Goal: Transaction & Acquisition: Purchase product/service

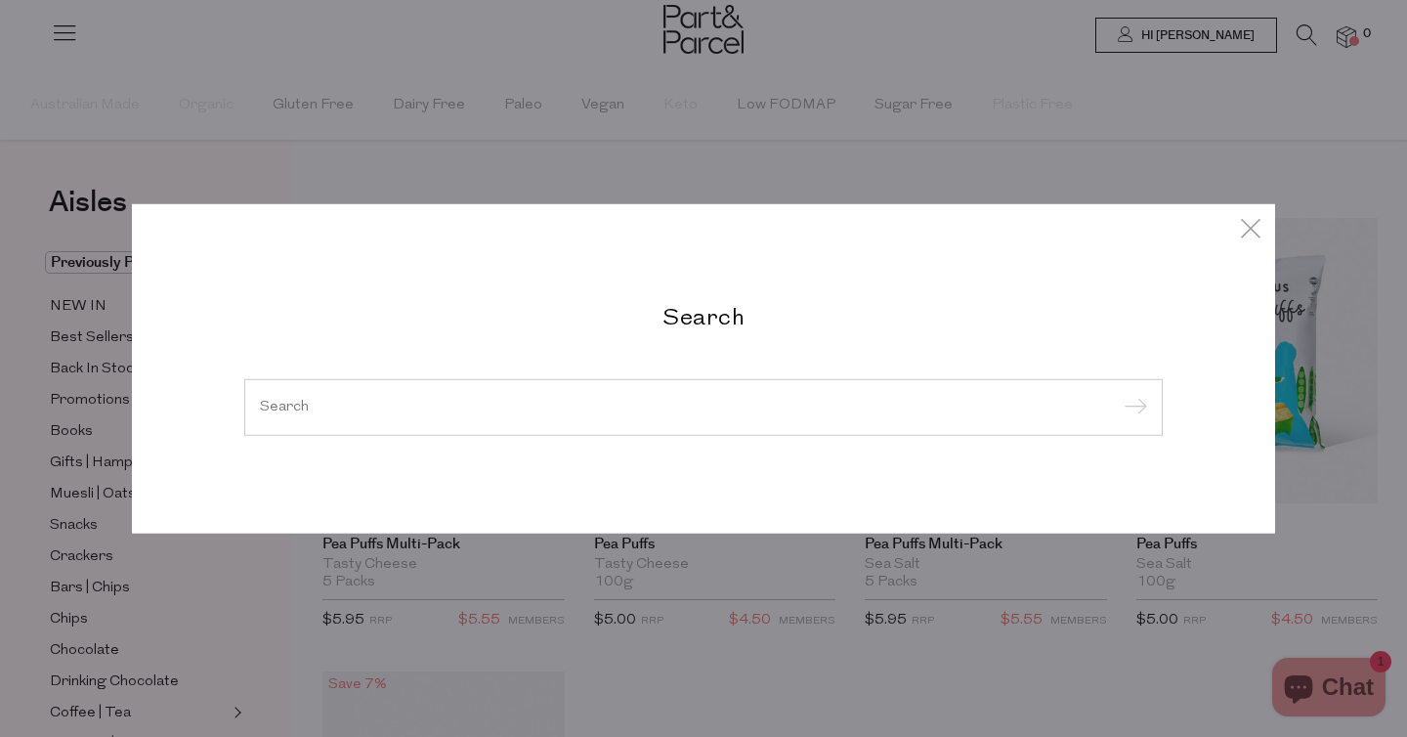
click at [1255, 235] on icon at bounding box center [1250, 228] width 29 height 28
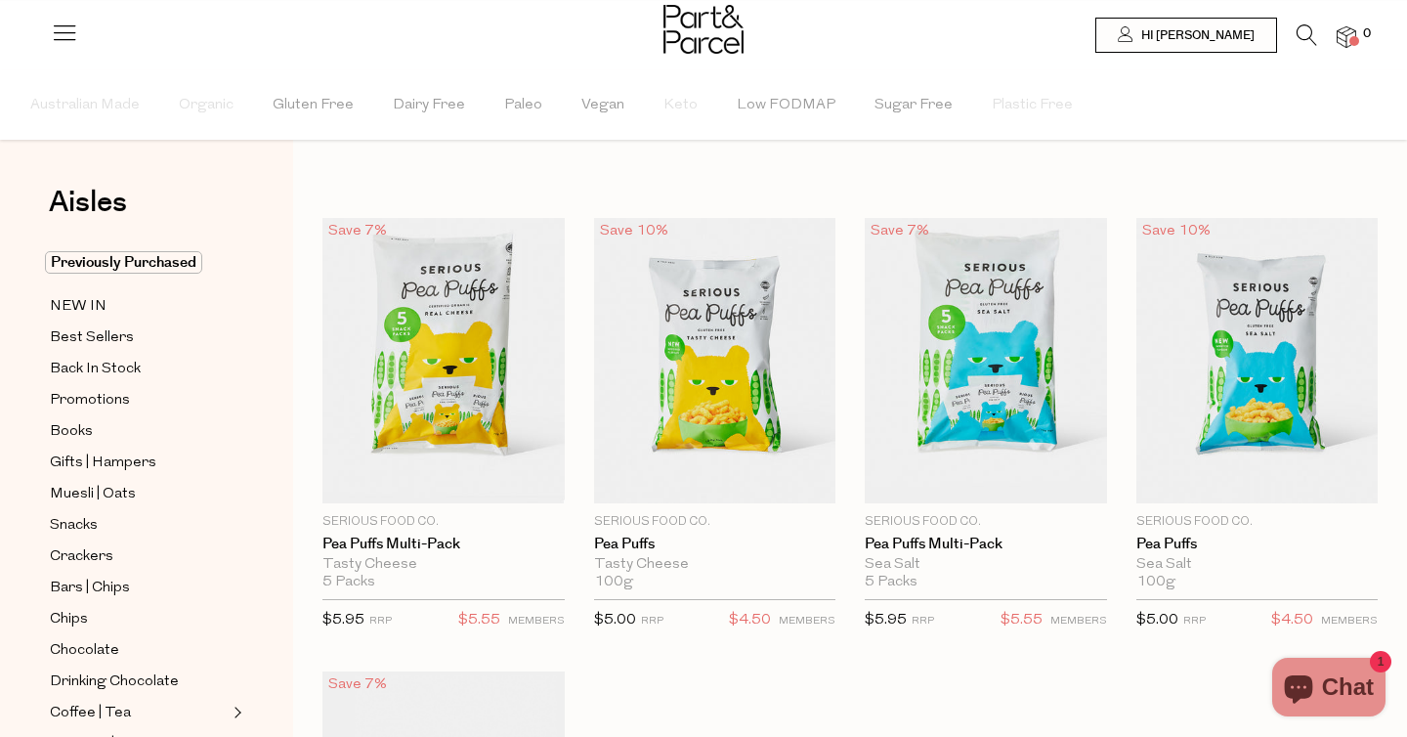
click at [1347, 35] on img at bounding box center [1346, 37] width 20 height 22
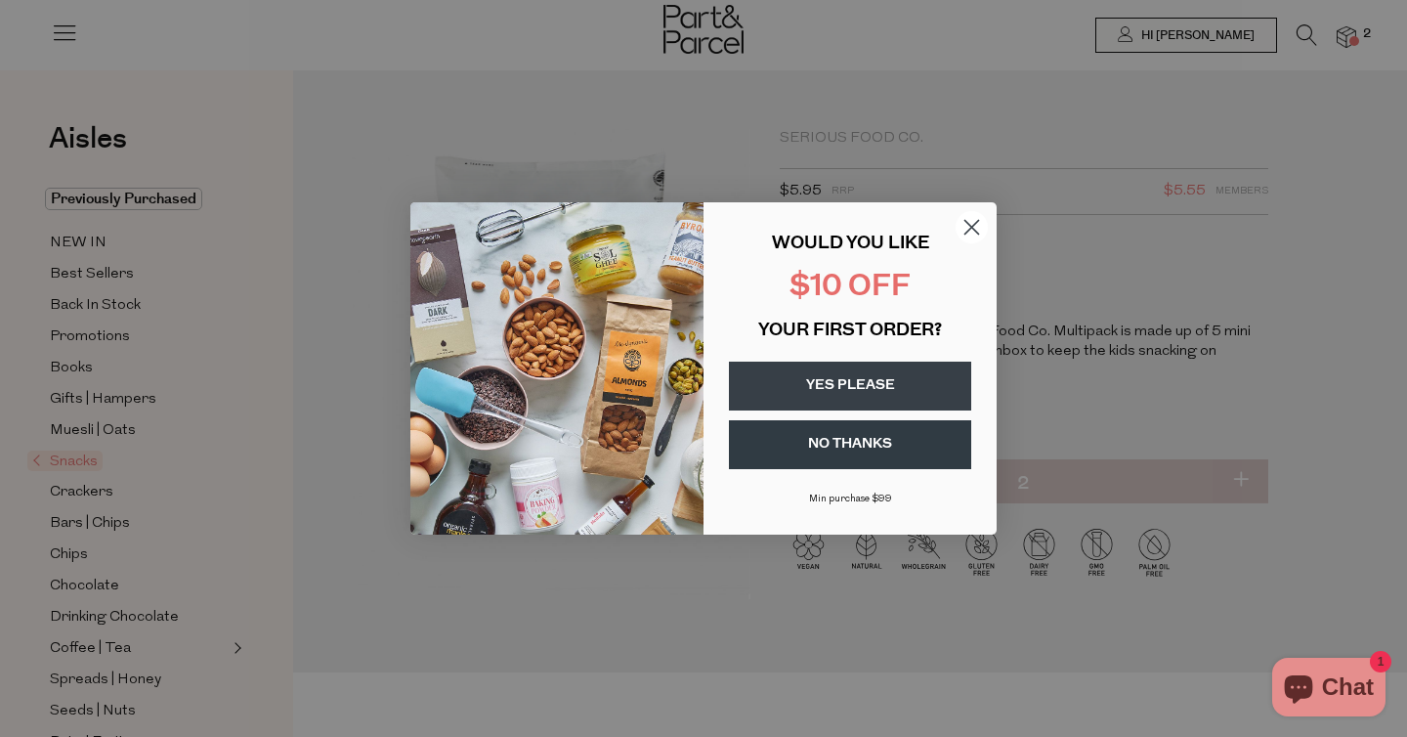
click at [974, 229] on icon "Close dialog" at bounding box center [972, 228] width 14 height 14
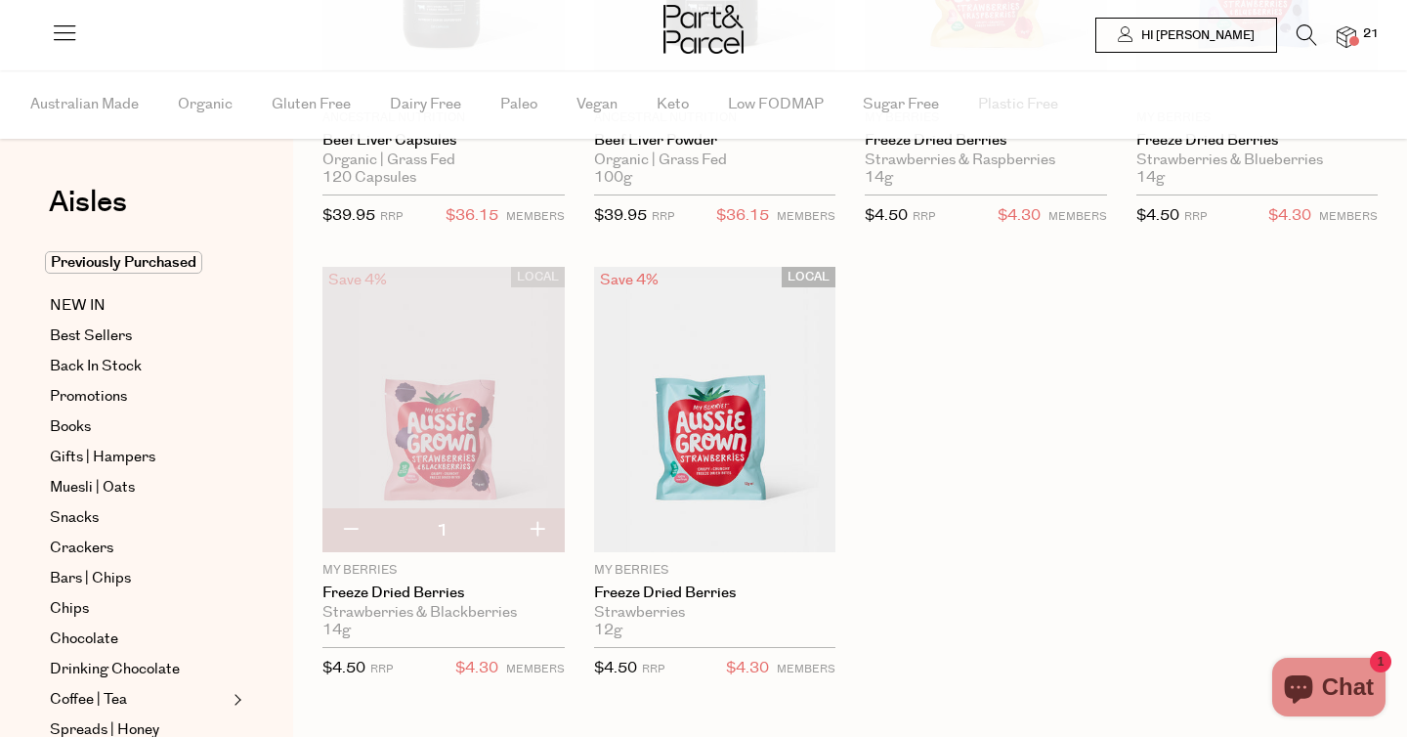
click at [1360, 32] on span "21" at bounding box center [1370, 34] width 25 height 18
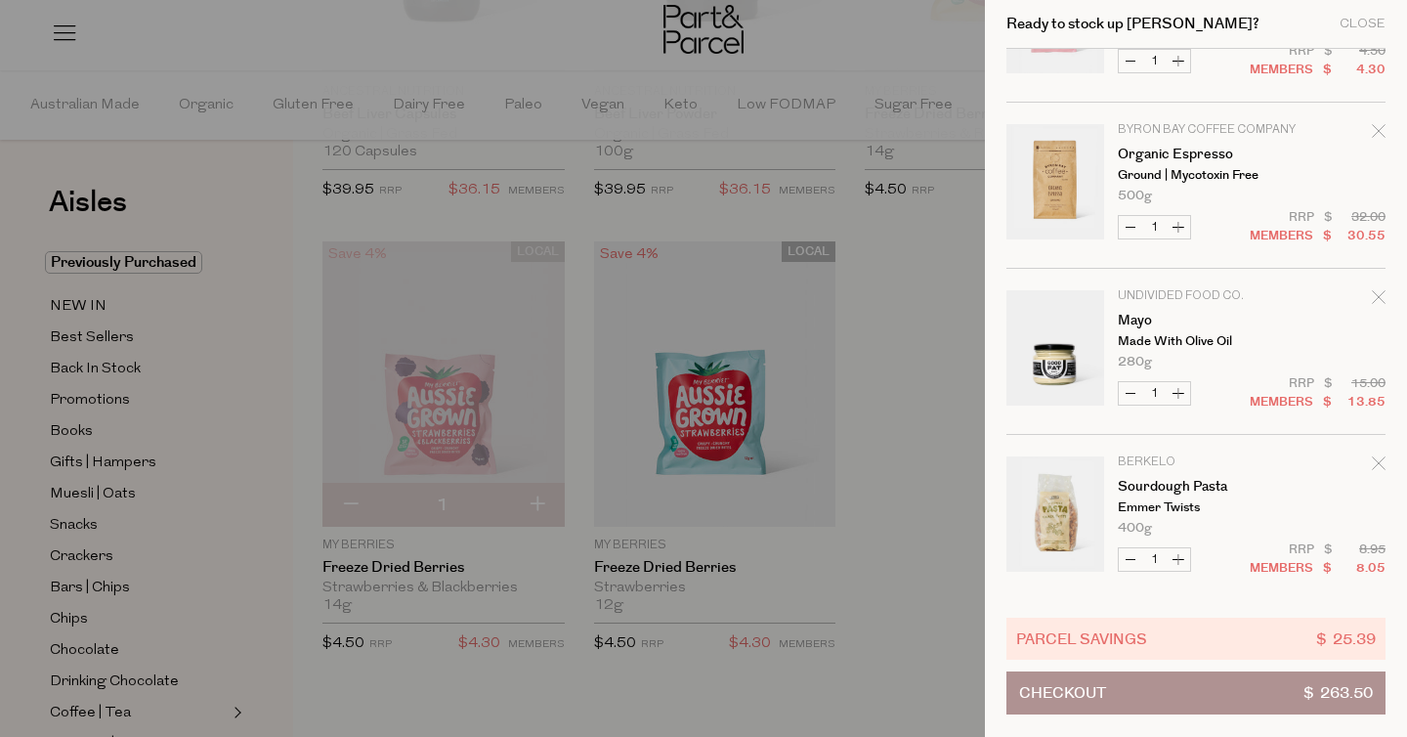
scroll to position [114, 0]
click at [1179, 219] on button "Increase Organic Espresso" at bounding box center [1177, 225] width 23 height 22
type input "2"
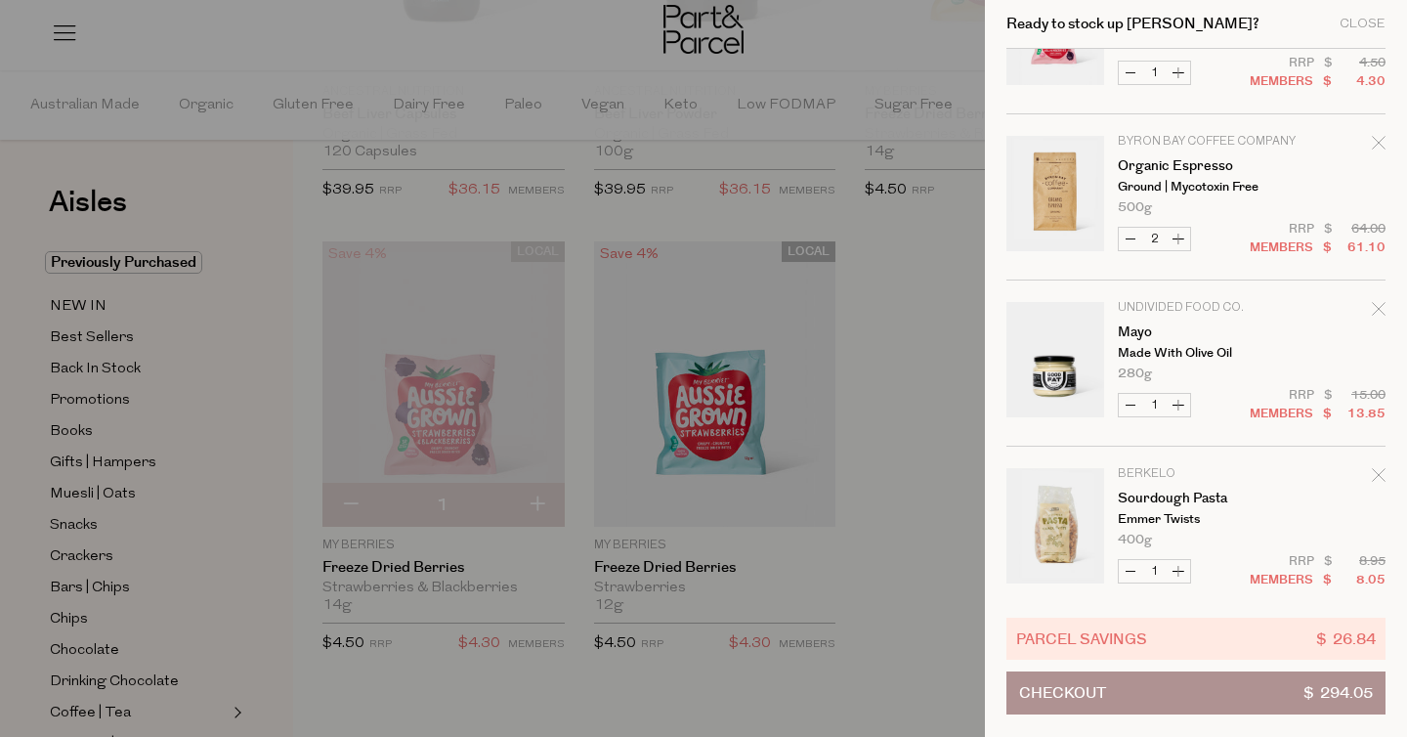
scroll to position [0, 0]
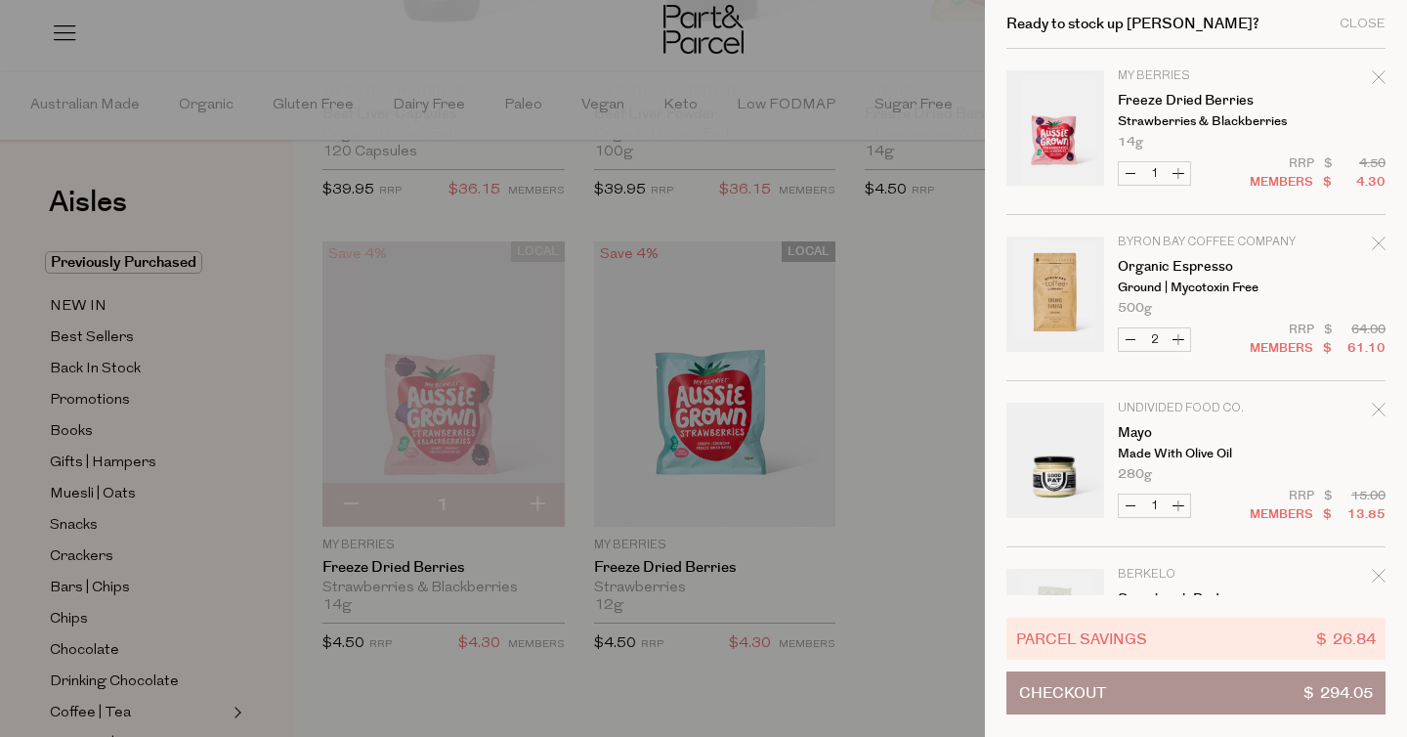
click at [1137, 333] on button "Decrease Organic Espresso" at bounding box center [1129, 339] width 23 height 22
type input "1"
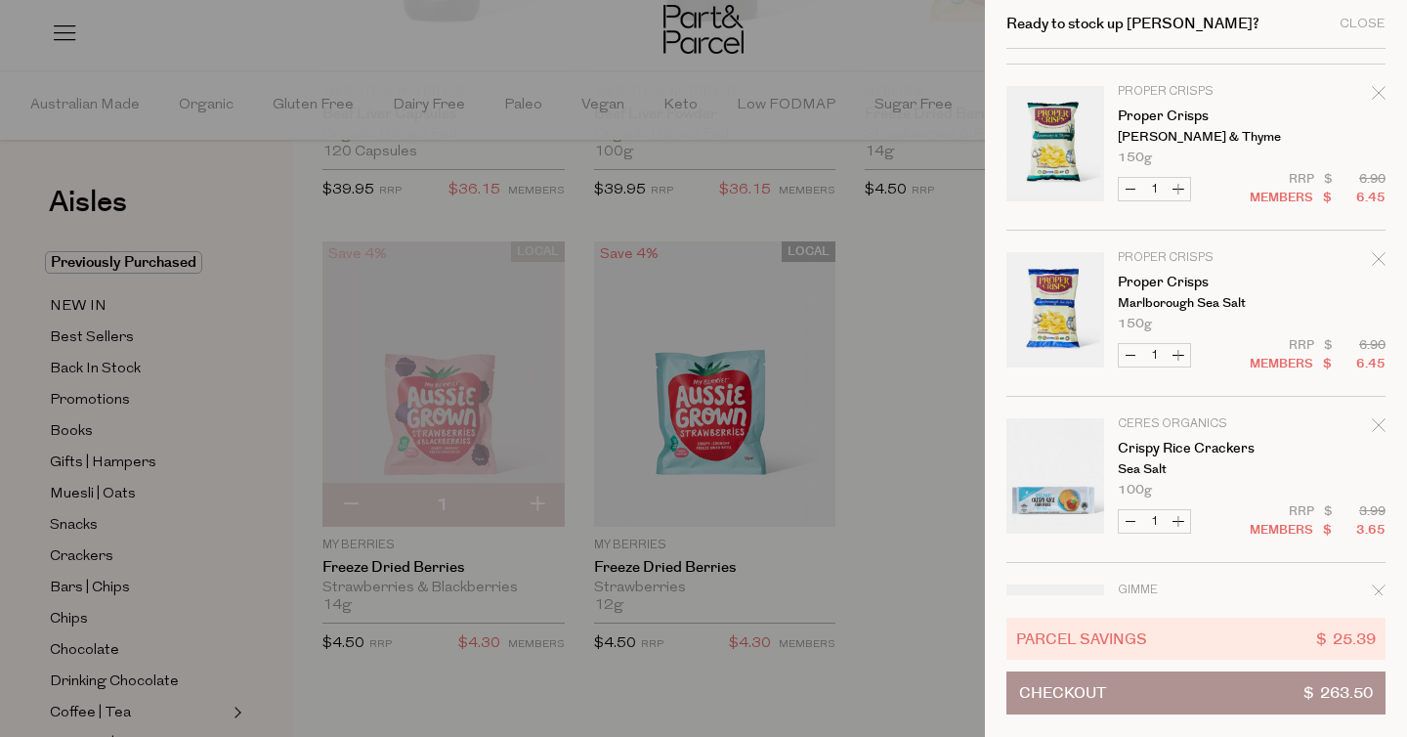
scroll to position [1785, 0]
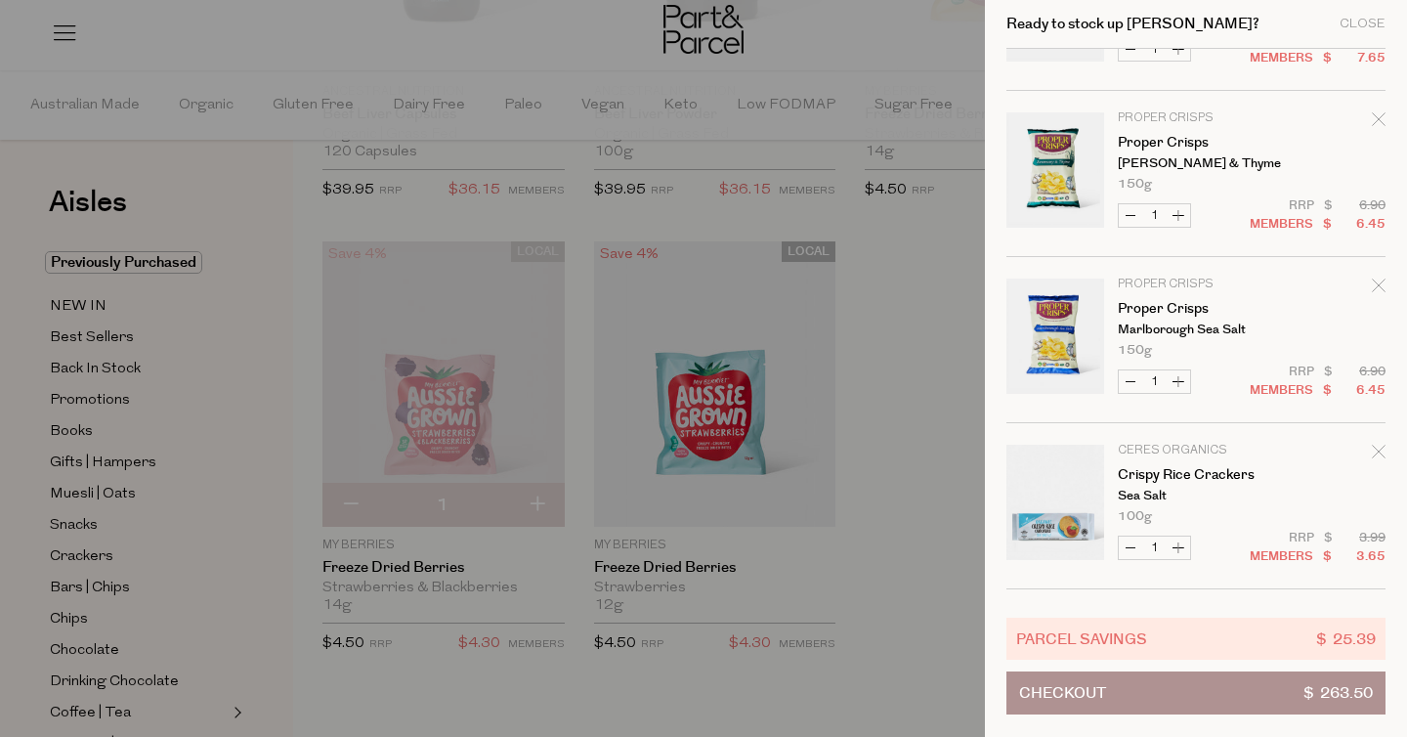
click at [1376, 121] on icon "Remove Proper Crisps" at bounding box center [1378, 119] width 14 height 14
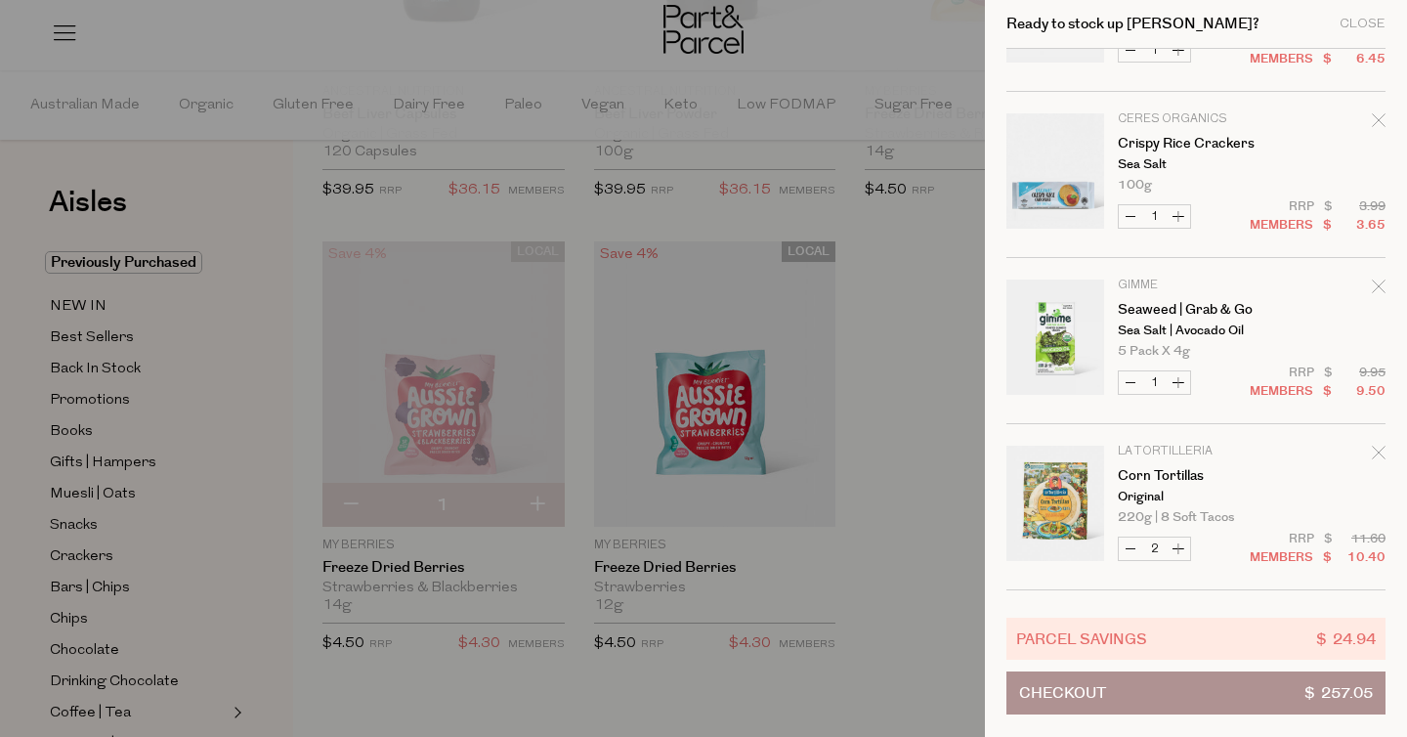
scroll to position [1954, 0]
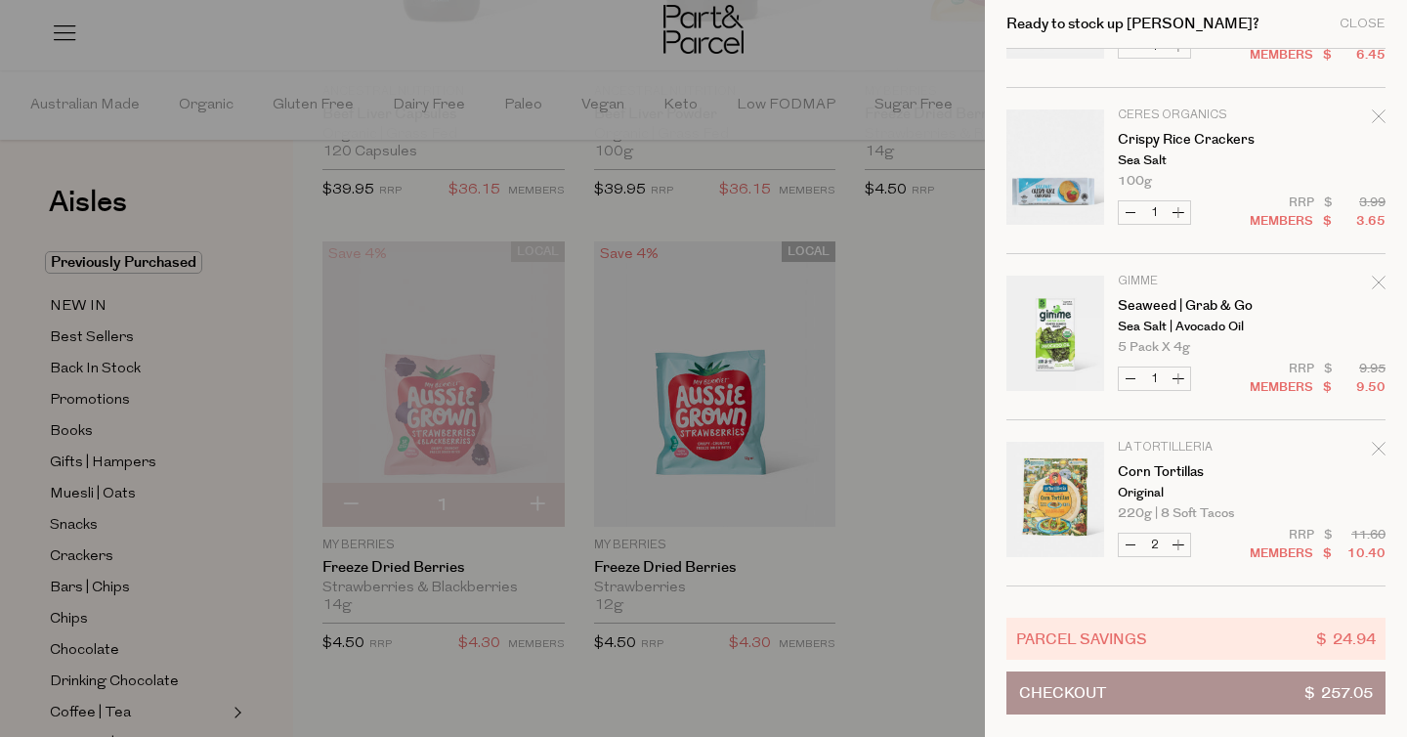
click at [1373, 288] on icon "Remove Seaweed | Grab & Go" at bounding box center [1378, 282] width 14 height 14
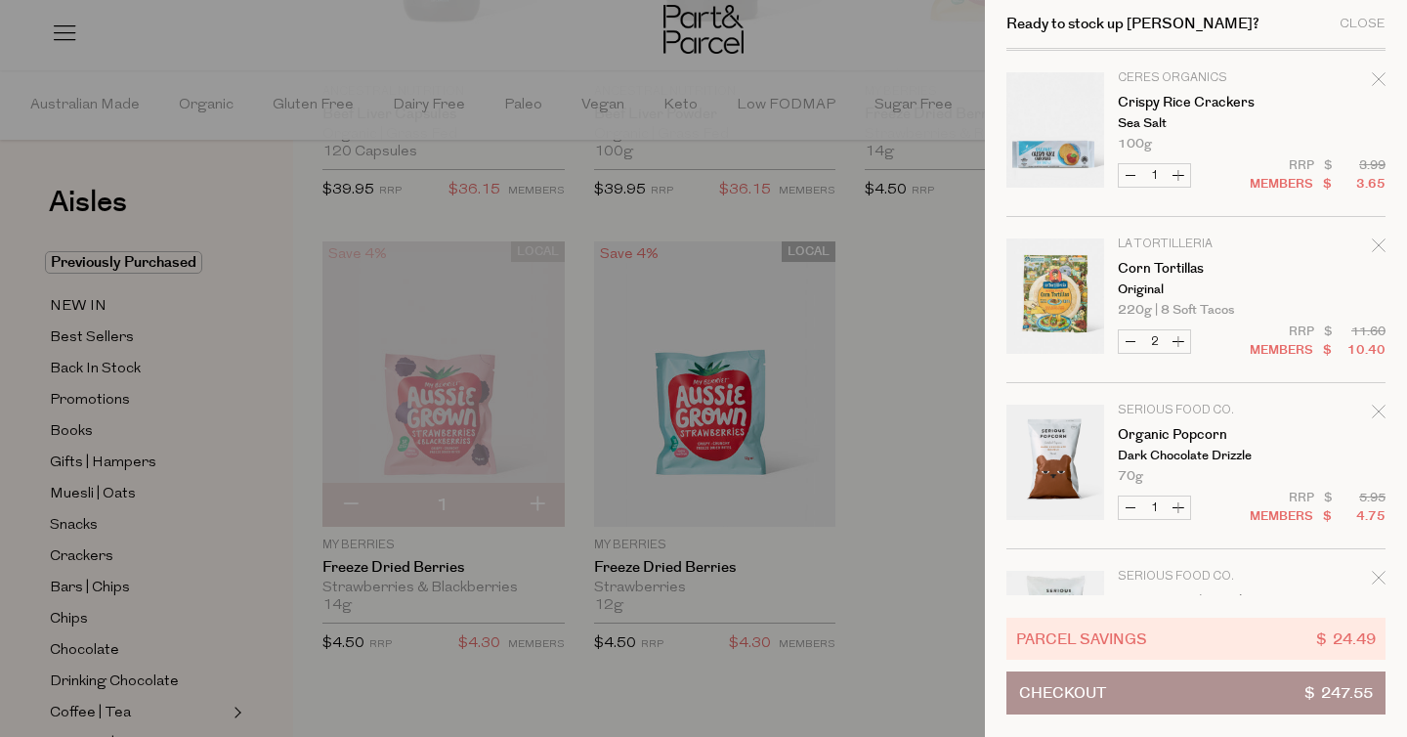
scroll to position [1972, 0]
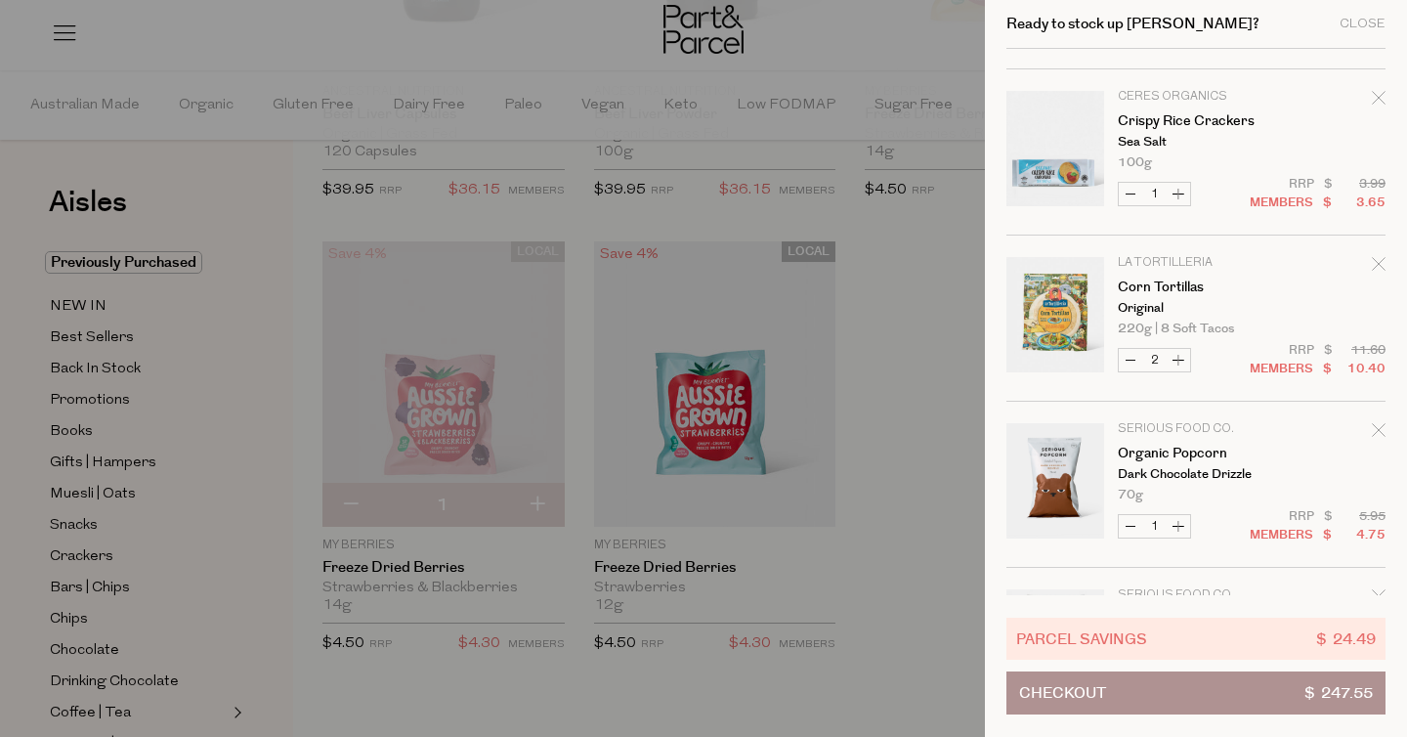
click at [1115, 365] on tr "La Tortilleria Corn Tortillas Original 220g | 8 Soft Tacos Only 84 Available De…" at bounding box center [1195, 329] width 379 height 145
click at [1122, 363] on button "Decrease Corn Tortillas" at bounding box center [1129, 360] width 23 height 22
type input "1"
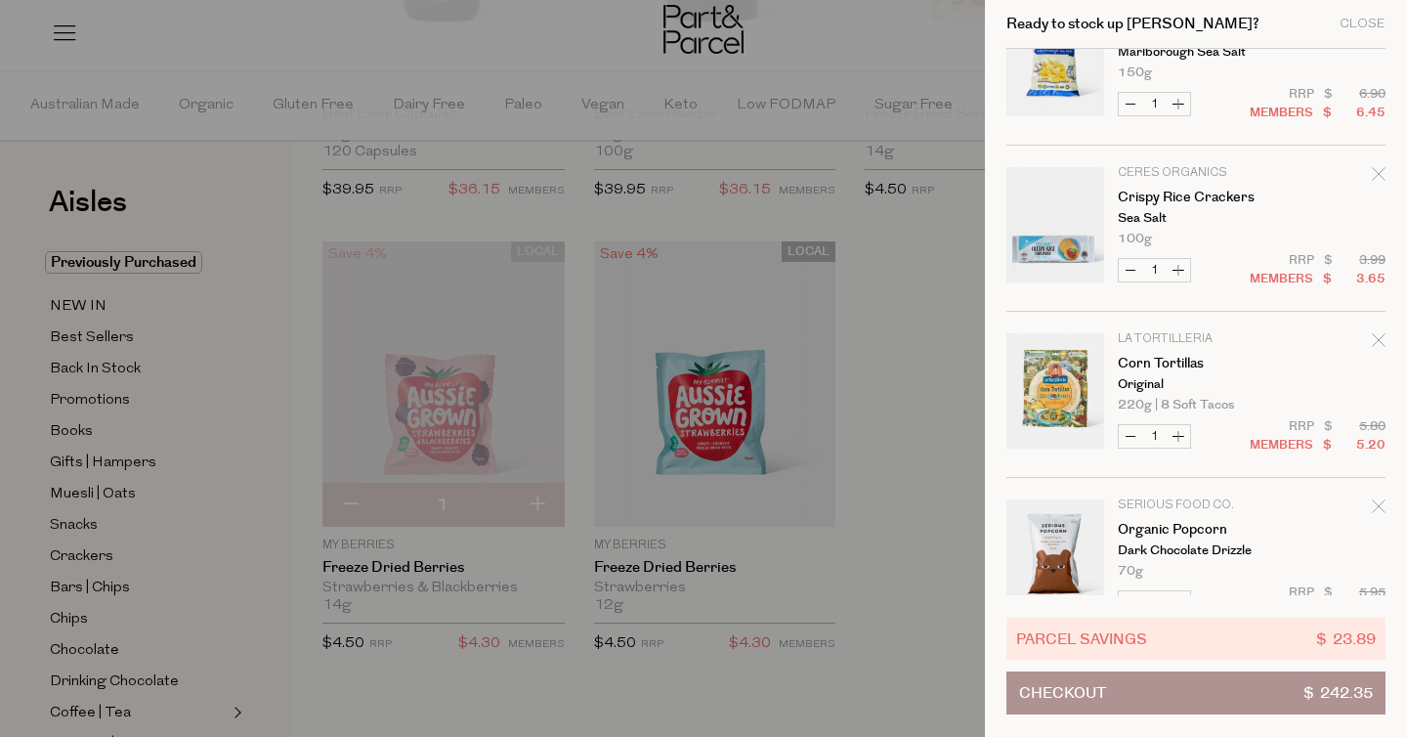
scroll to position [1832, 0]
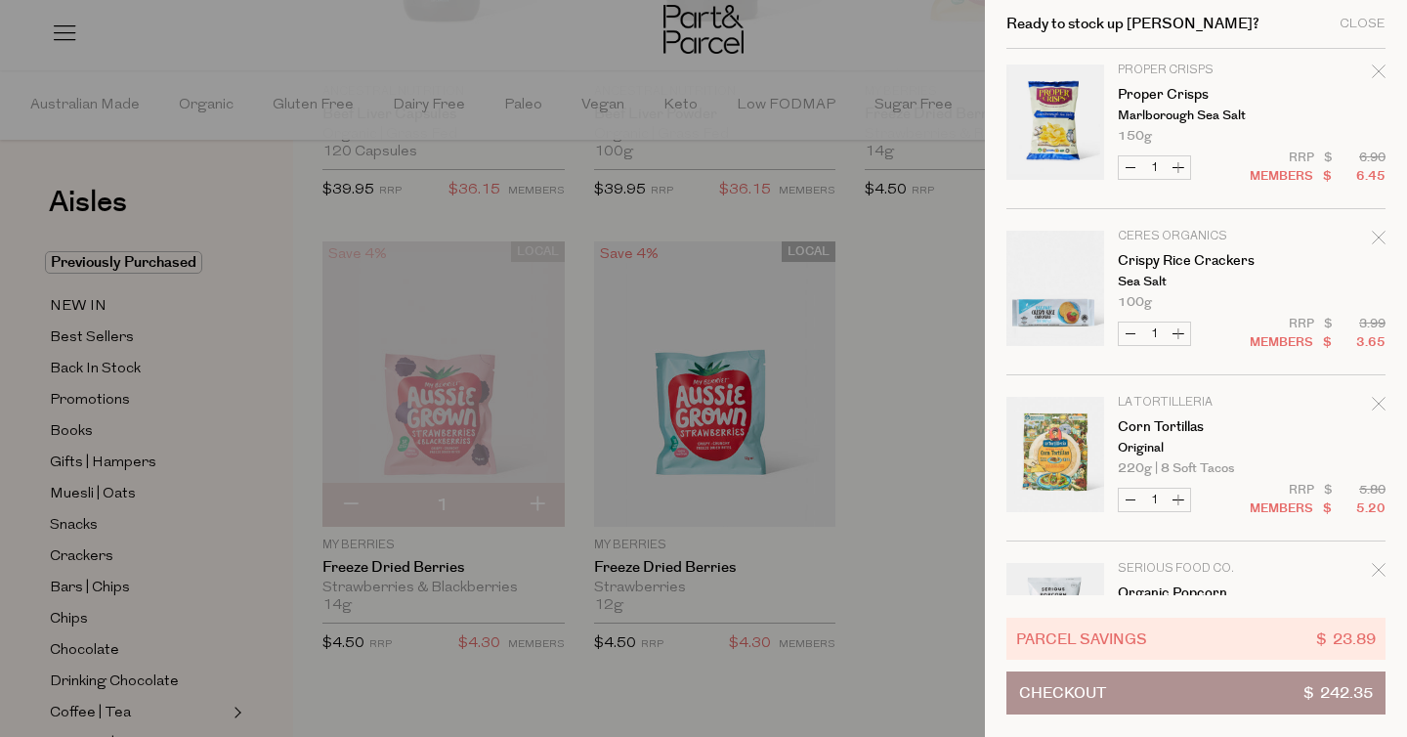
click at [1180, 502] on button "Increase Corn Tortillas" at bounding box center [1177, 499] width 23 height 22
type input "2"
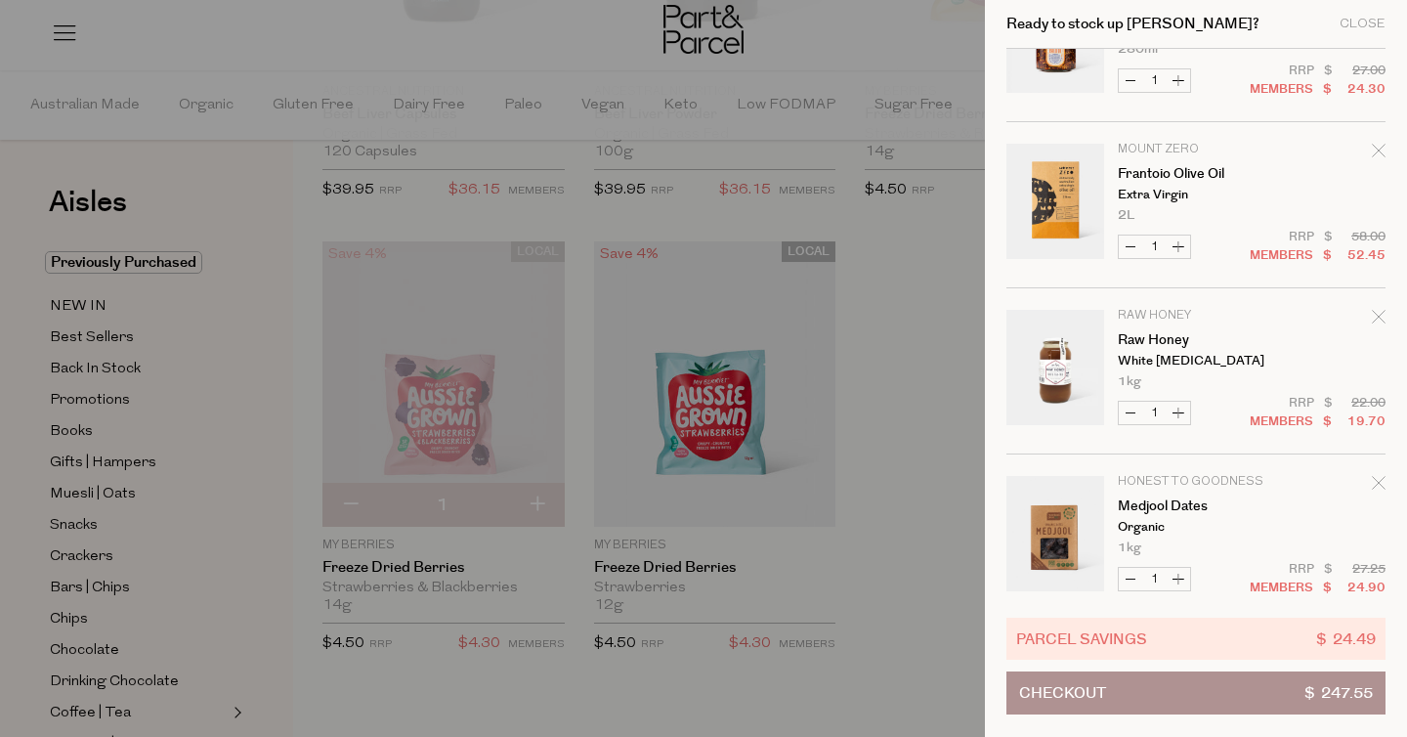
scroll to position [980, 0]
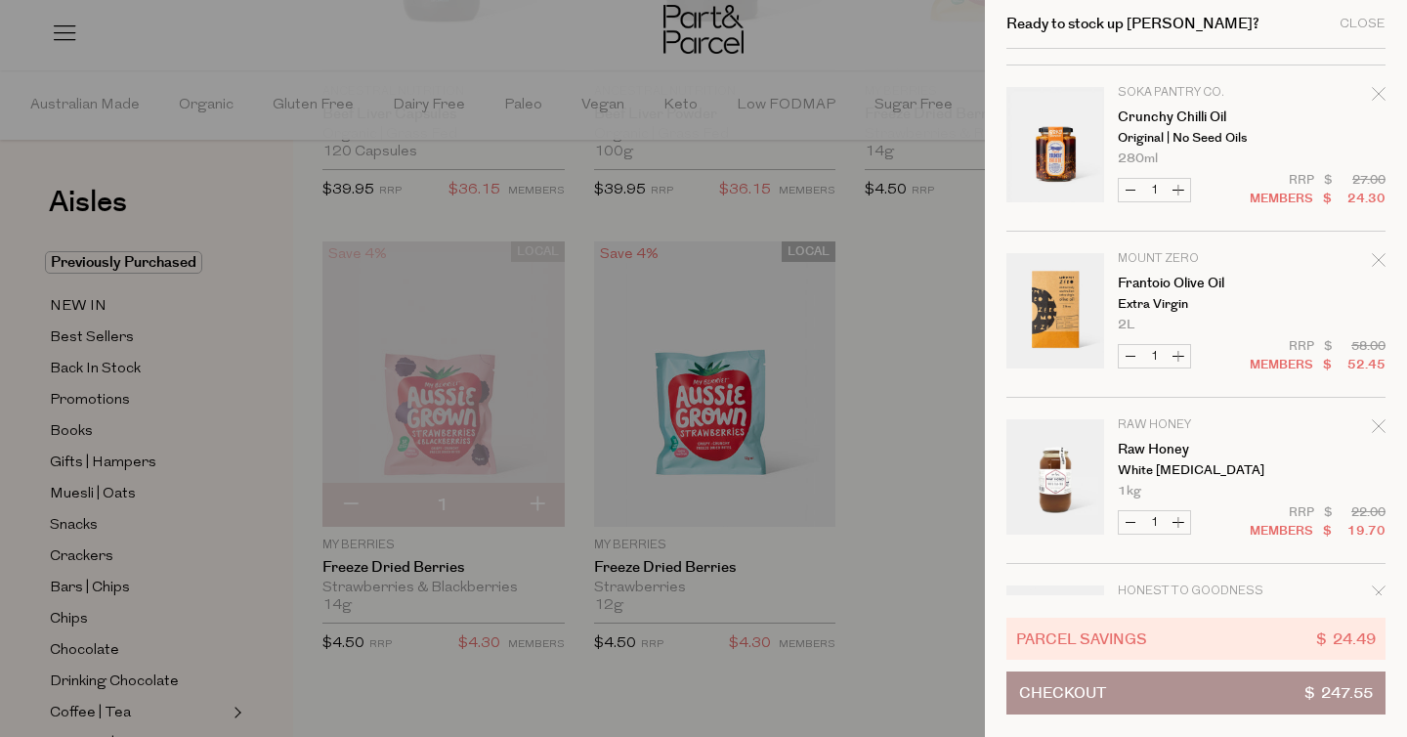
click at [1379, 92] on icon "Remove Crunchy Chilli Oil" at bounding box center [1378, 94] width 14 height 14
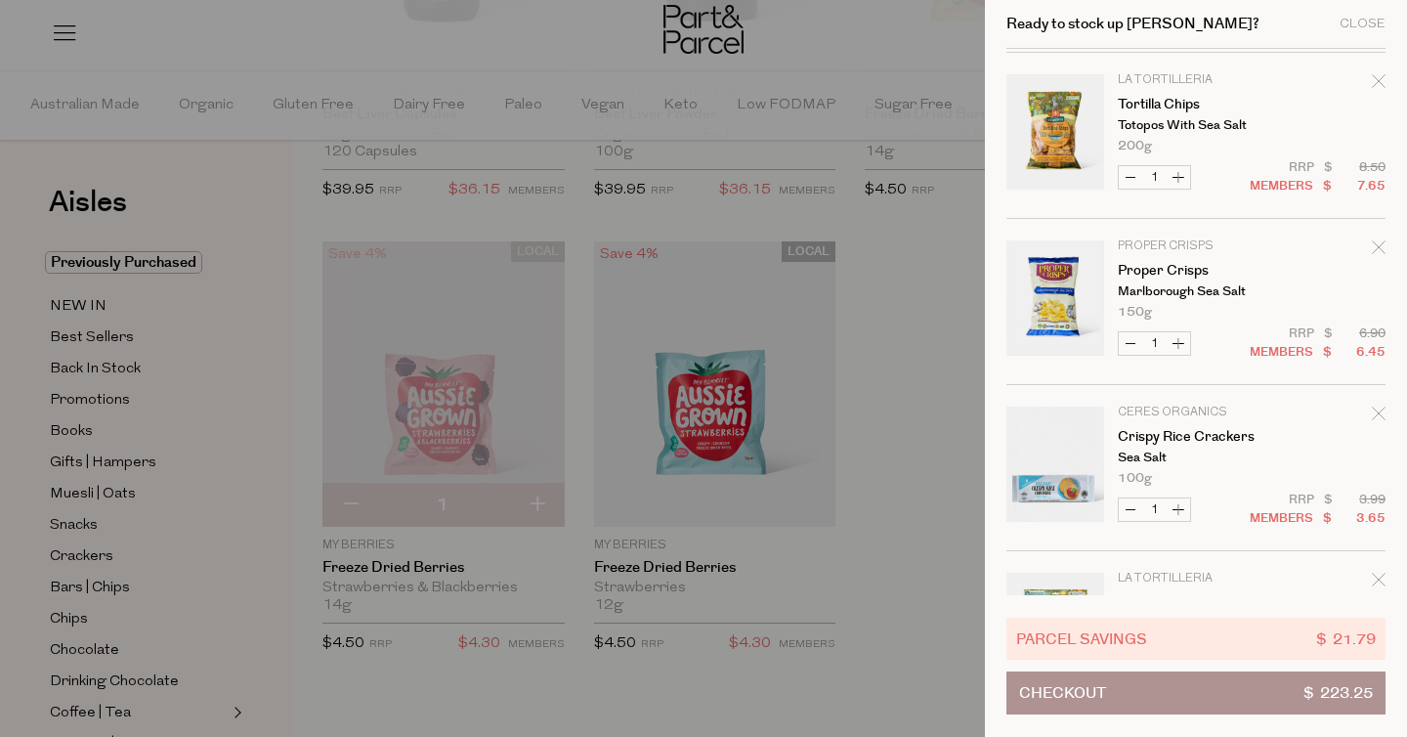
scroll to position [2111, 0]
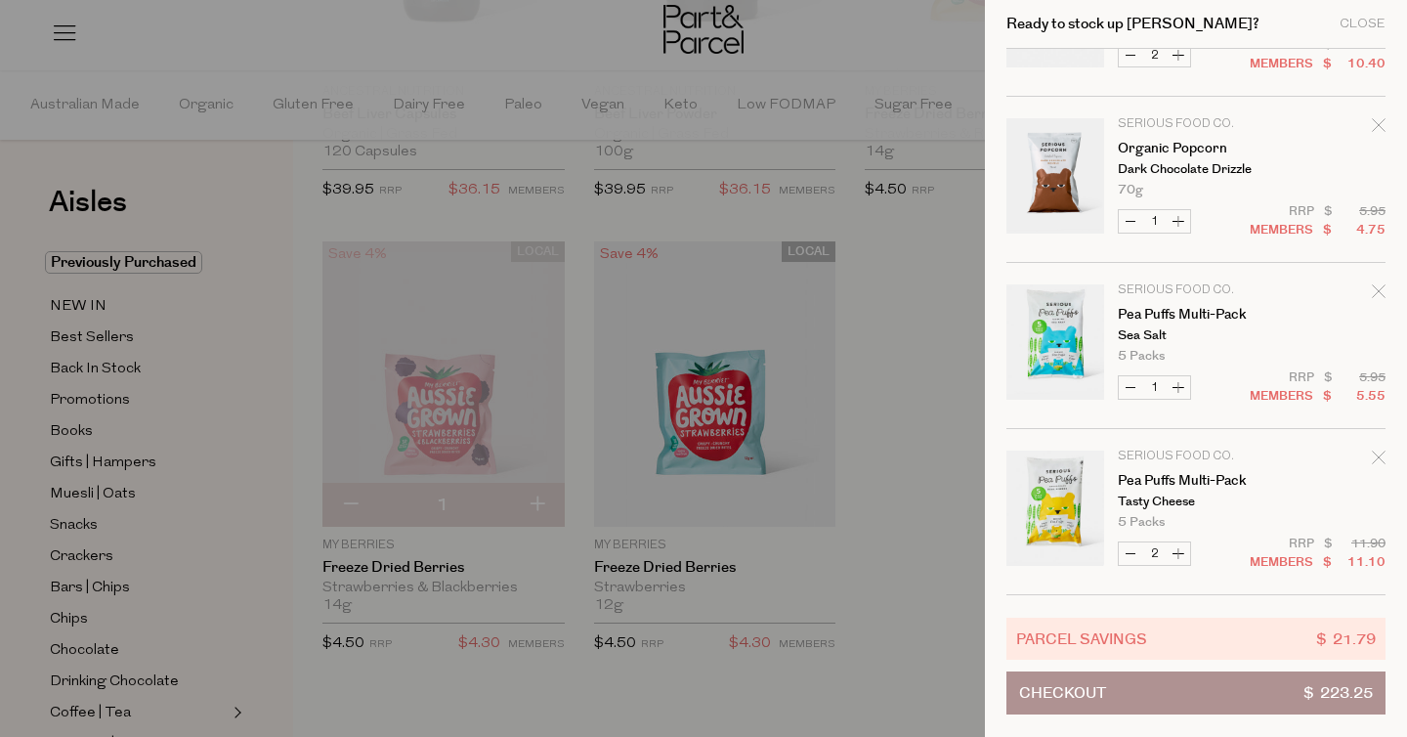
click at [1208, 710] on button "Checkout $ 223.25" at bounding box center [1195, 692] width 379 height 43
